Goal: Check status: Check status

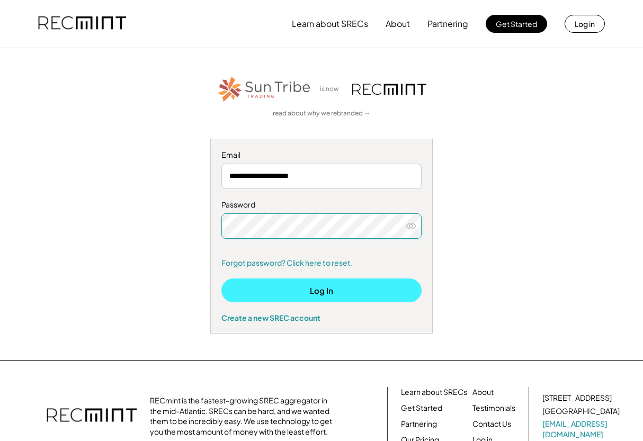
click at [347, 290] on button "Log In" at bounding box center [321, 291] width 200 height 24
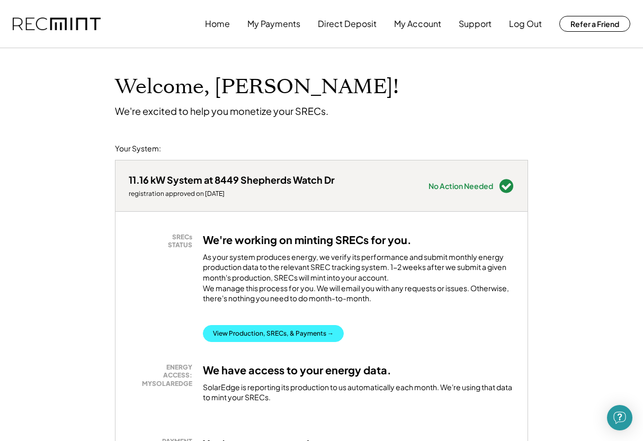
click at [283, 342] on button "View Production, SRECs, & Payments →" at bounding box center [273, 333] width 141 height 17
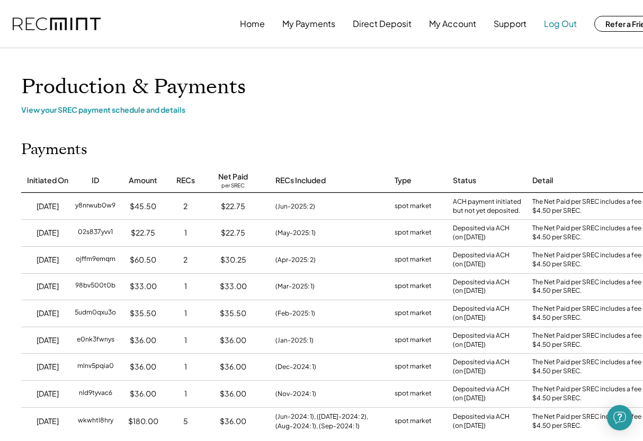
click at [571, 26] on button "Log Out" at bounding box center [560, 23] width 33 height 21
